Goal: Information Seeking & Learning: Check status

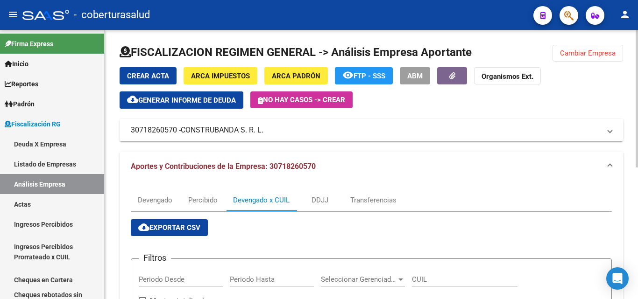
click at [601, 42] on div "FISCALIZACION REGIMEN GENERAL -> Análisis Empresa Aportante Cambiar Empresa Cre…" at bounding box center [371, 290] width 533 height 520
click at [599, 47] on button "Cambiar Empresa" at bounding box center [587, 53] width 71 height 17
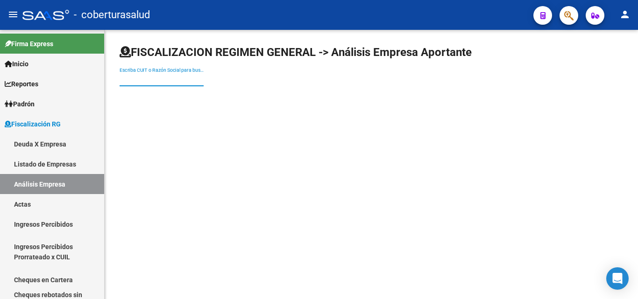
click at [157, 77] on input "Escriba CUIT o Razón Social para buscar" at bounding box center [162, 80] width 84 height 8
paste input "30717381773"
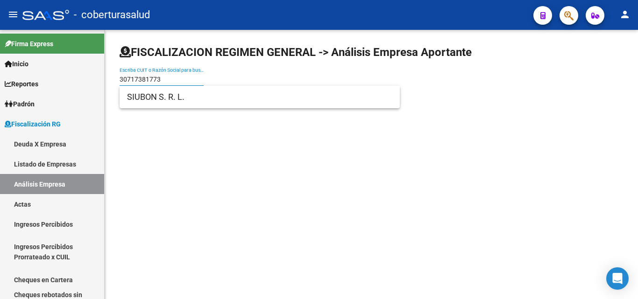
type input "30717381773"
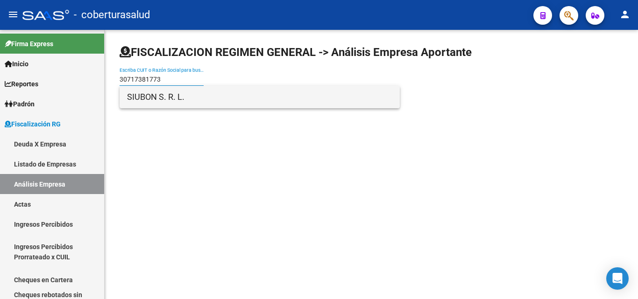
click at [162, 96] on span "SIUBON S. R. L." at bounding box center [259, 97] width 265 height 22
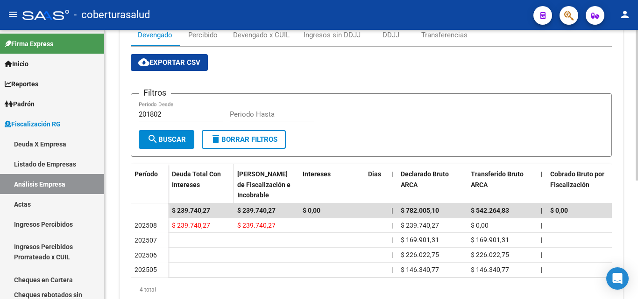
scroll to position [72, 0]
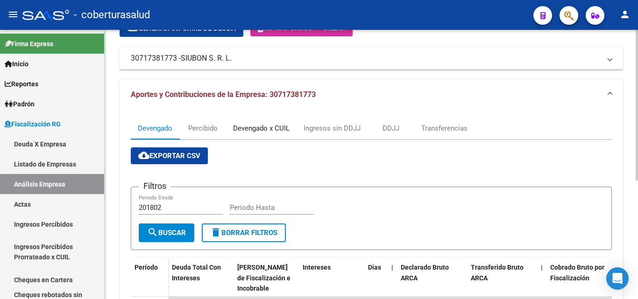
click at [259, 131] on div "Devengado x CUIL" at bounding box center [261, 128] width 56 height 10
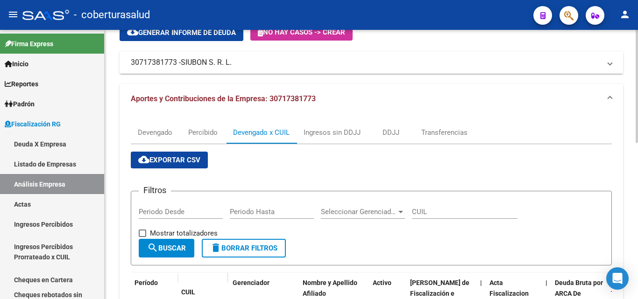
scroll to position [0, 0]
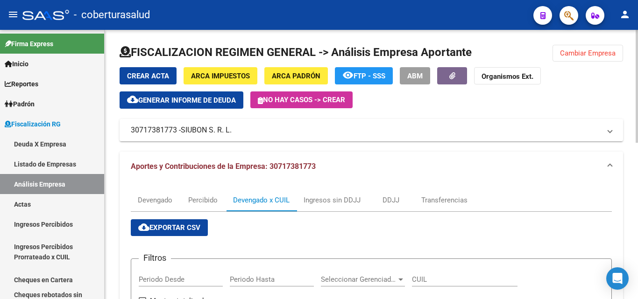
click at [549, 47] on div at bounding box center [371, 56] width 503 height 22
click at [559, 52] on button "Cambiar Empresa" at bounding box center [587, 53] width 71 height 17
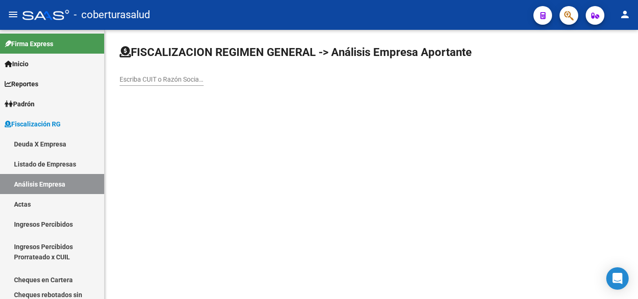
click at [168, 87] on div "Escriba CUIT o Razón Social para buscar" at bounding box center [162, 80] width 84 height 27
click at [166, 84] on div "Escriba CUIT o Razón Social para buscar" at bounding box center [162, 76] width 84 height 19
paste input "30712473300"
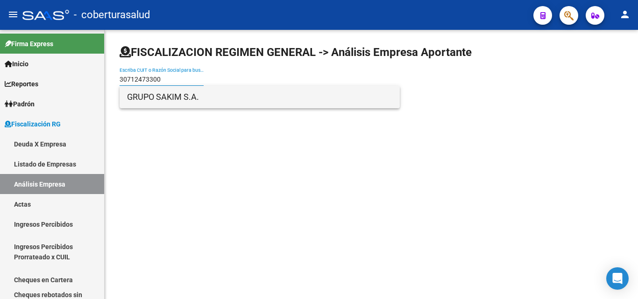
type input "30712473300"
click at [172, 98] on span "GRUPO SAKIM S.A." at bounding box center [259, 97] width 265 height 22
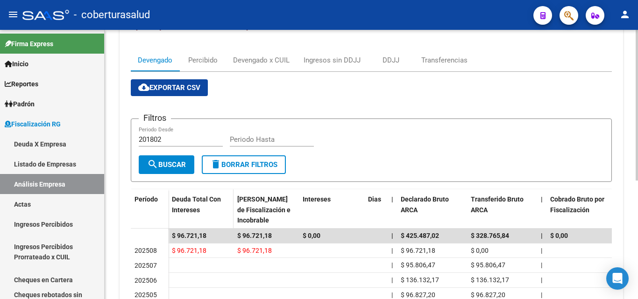
scroll to position [47, 0]
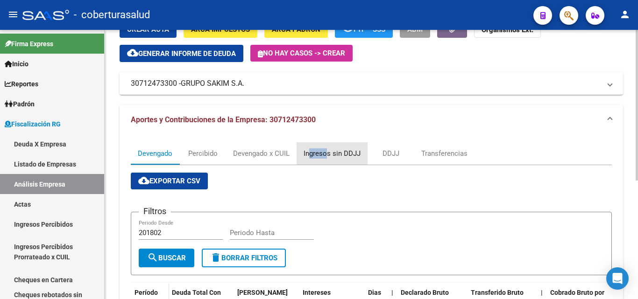
drag, startPoint x: 328, startPoint y: 142, endPoint x: 310, endPoint y: 153, distance: 21.3
click at [310, 153] on div "Ingresos sin DDJJ" at bounding box center [331, 153] width 71 height 22
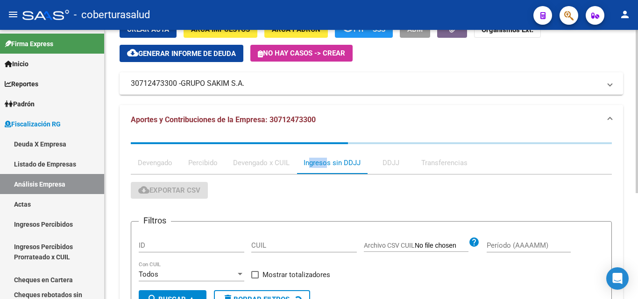
scroll to position [0, 0]
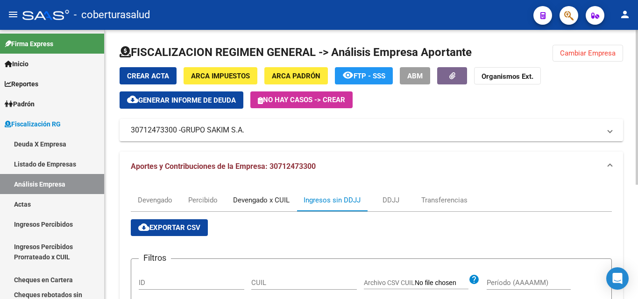
click at [252, 198] on div "Devengado x CUIL" at bounding box center [261, 200] width 56 height 10
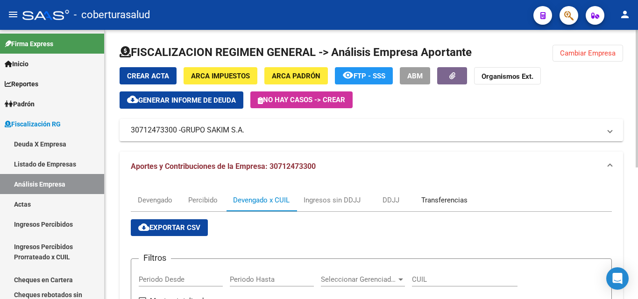
click at [427, 201] on div "Transferencias" at bounding box center [444, 200] width 46 height 10
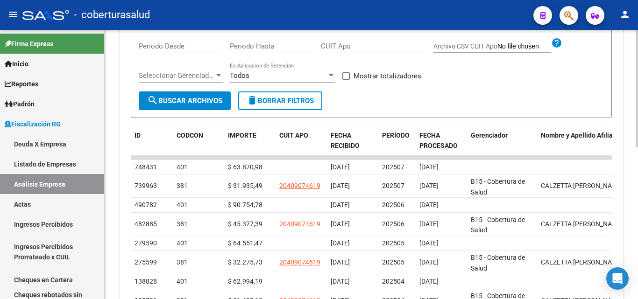
scroll to position [280, 0]
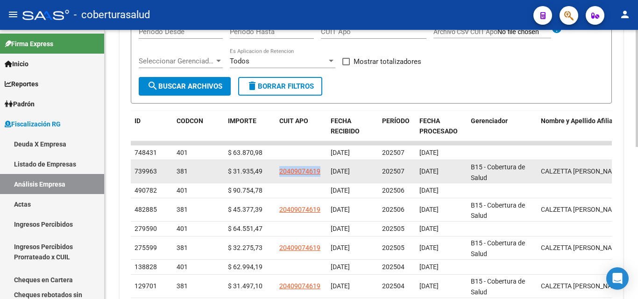
drag, startPoint x: 315, startPoint y: 175, endPoint x: 259, endPoint y: 182, distance: 55.9
click at [260, 181] on div "739963 381 $ 31.935,49 20409074619 [DATE] 202507 [DATE] B15 - Cobertura de [PER…" at bounding box center [399, 171] width 537 height 23
click at [227, 177] on datatable-body-cell "$ 31.935,49" at bounding box center [249, 171] width 51 height 23
drag, startPoint x: 277, startPoint y: 173, endPoint x: 322, endPoint y: 173, distance: 44.8
click at [322, 173] on datatable-body-cell "20409074619" at bounding box center [300, 171] width 51 height 23
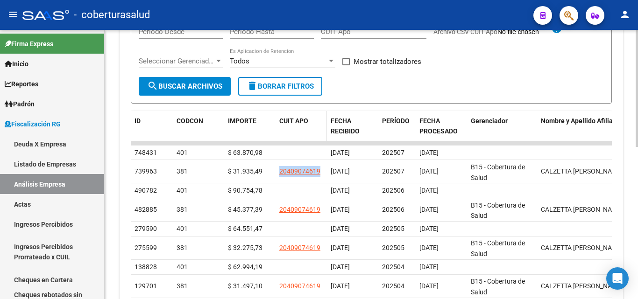
copy span "20409074619"
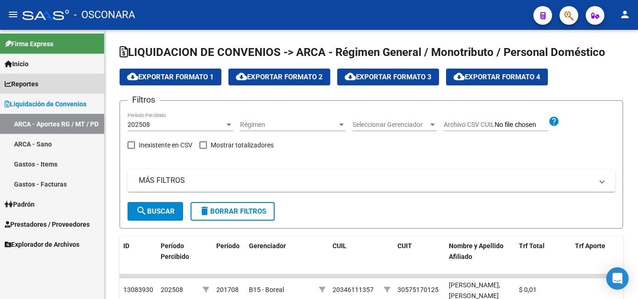
click at [25, 85] on span "Reportes" at bounding box center [22, 84] width 34 height 10
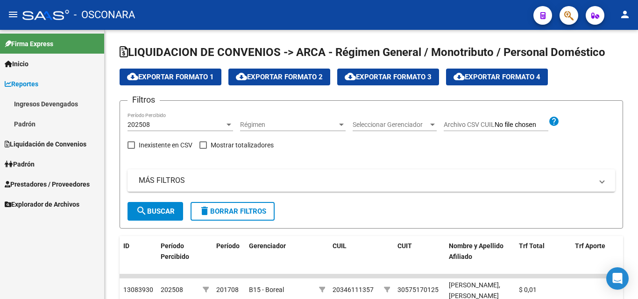
click at [46, 102] on link "Ingresos Devengados" at bounding box center [52, 104] width 104 height 20
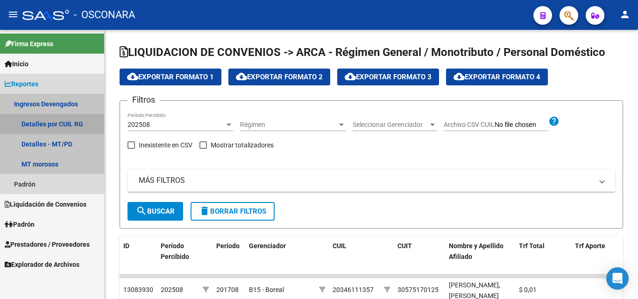
click at [40, 126] on link "Detalles por CUIL RG" at bounding box center [52, 124] width 104 height 20
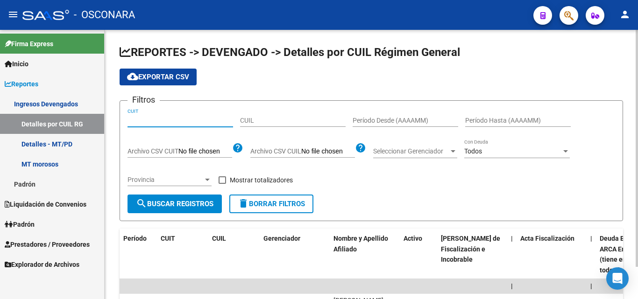
click at [138, 117] on input "CUIT" at bounding box center [180, 121] width 106 height 8
paste input "30-70765753-3"
type input "30-70765753-3"
click at [181, 201] on span "search Buscar Registros" at bounding box center [175, 204] width 78 height 8
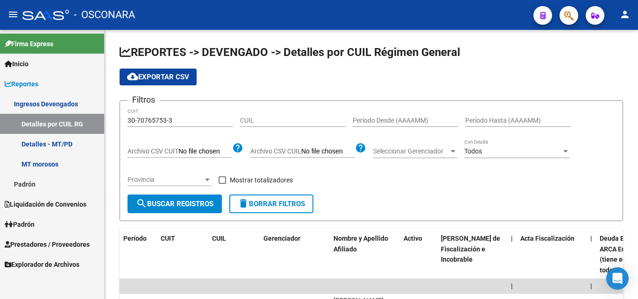
click at [35, 86] on span "Reportes" at bounding box center [22, 84] width 34 height 10
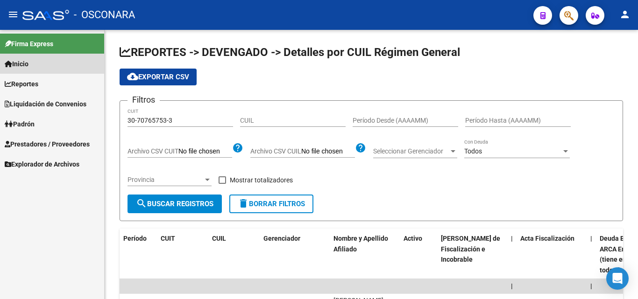
click at [28, 64] on span "Inicio" at bounding box center [17, 64] width 24 height 10
